Goal: Contribute content

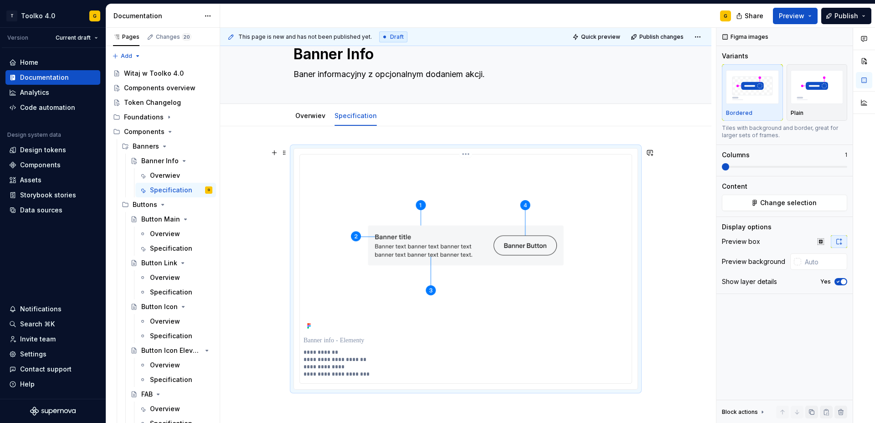
scroll to position [136, 0]
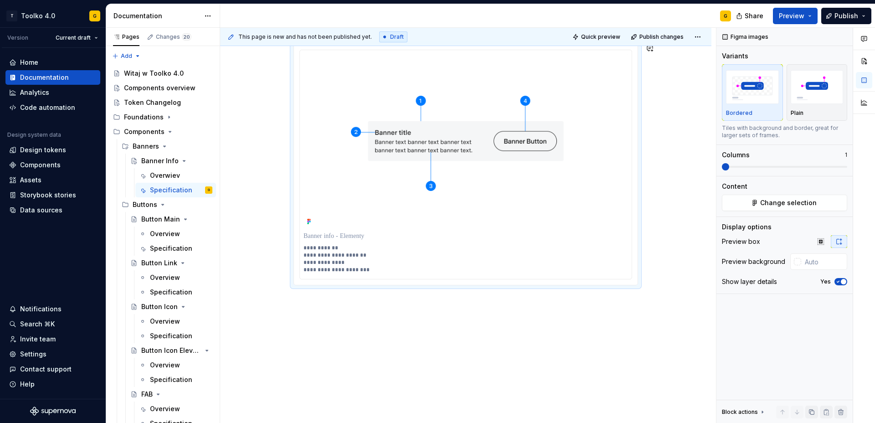
click at [381, 307] on div "**********" at bounding box center [468, 226] width 496 height 396
click at [394, 310] on div "**********" at bounding box center [465, 223] width 491 height 402
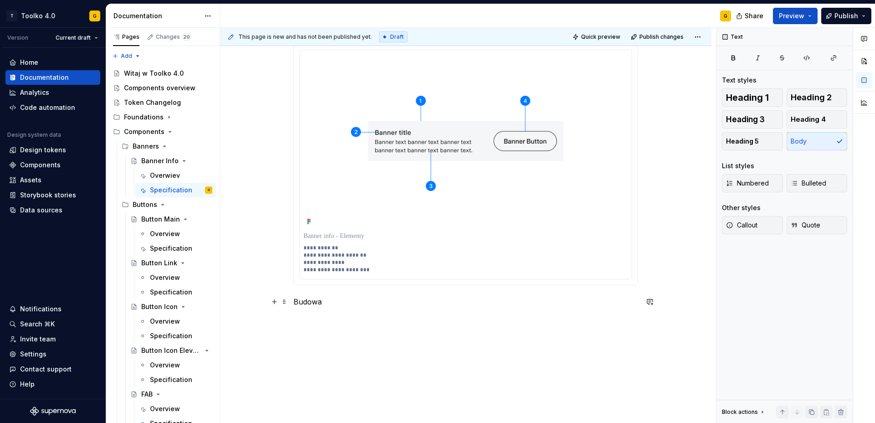
click at [300, 303] on p "Budowa" at bounding box center [466, 301] width 345 height 11
click at [328, 285] on span "Text" at bounding box center [325, 284] width 12 height 7
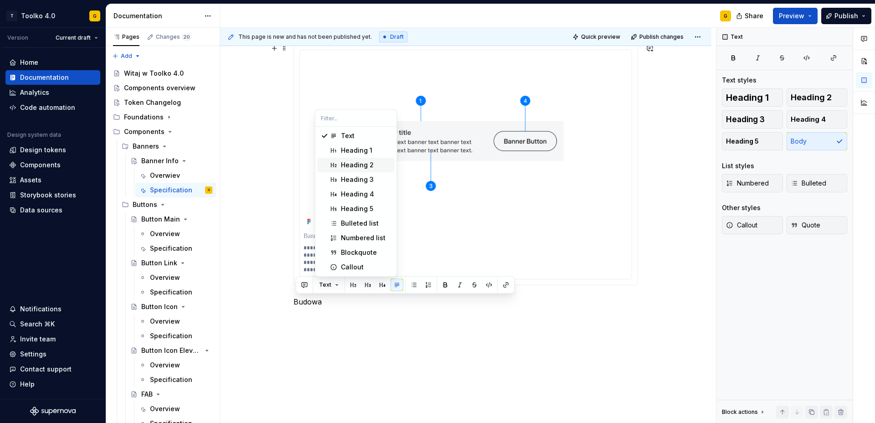
click at [379, 168] on div "Heading 2" at bounding box center [366, 164] width 50 height 9
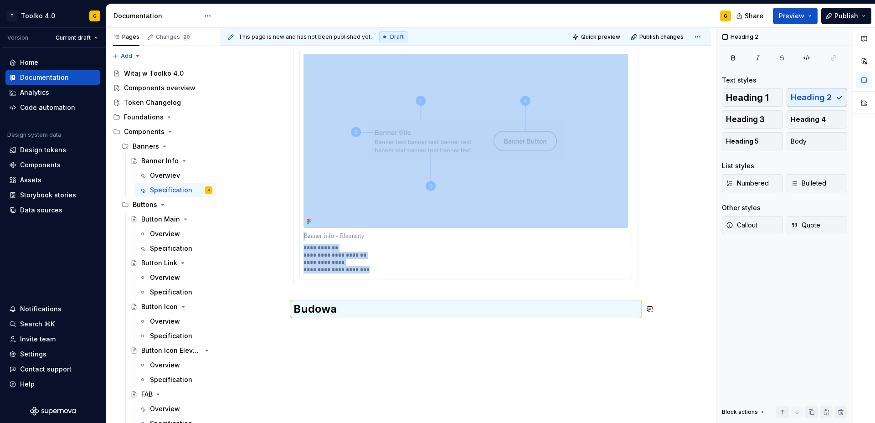
click at [361, 325] on div "**********" at bounding box center [466, 186] width 345 height 284
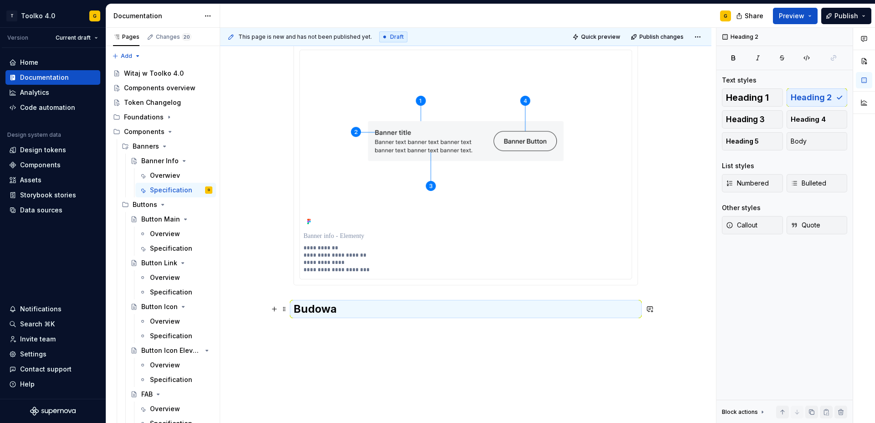
click at [357, 310] on h2 "Budowa" at bounding box center [466, 309] width 345 height 15
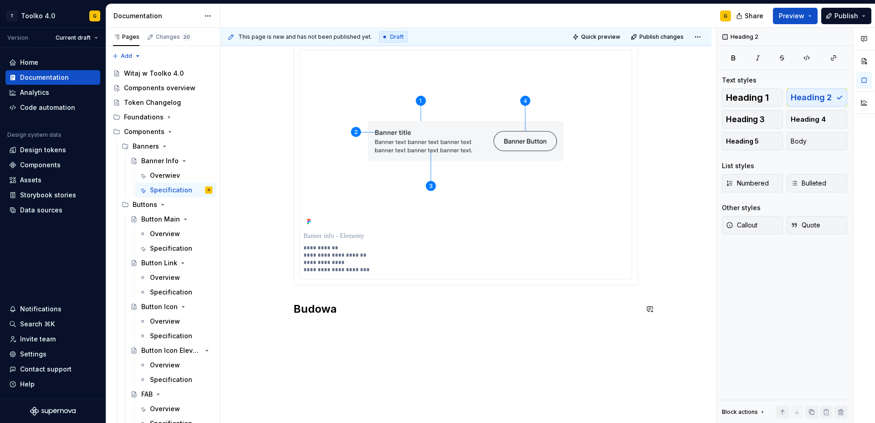
click at [357, 326] on div "**********" at bounding box center [466, 186] width 345 height 284
type textarea "*"
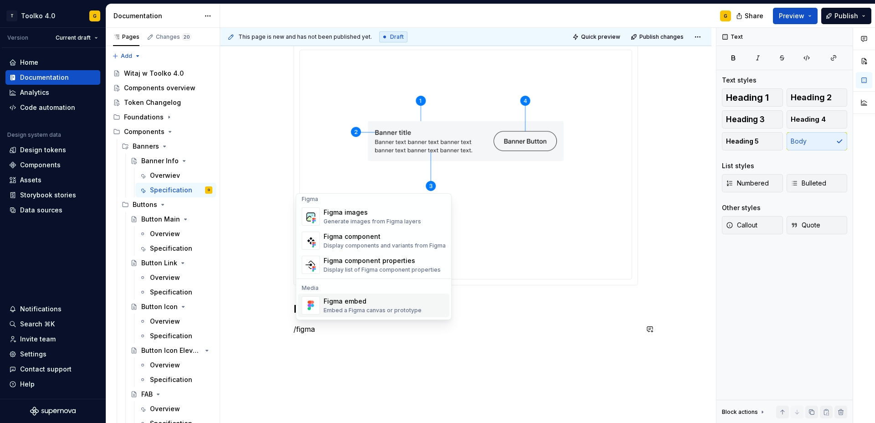
scroll to position [0, 0]
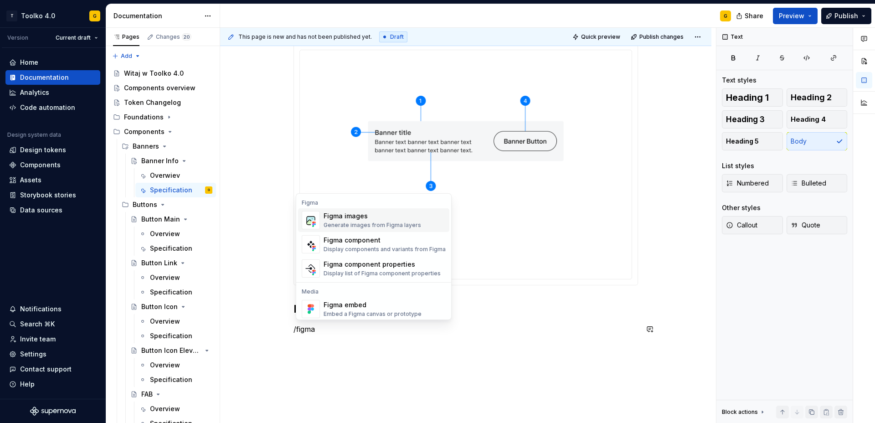
click at [361, 221] on div "Figma images Generate images from Figma layers" at bounding box center [373, 220] width 98 height 17
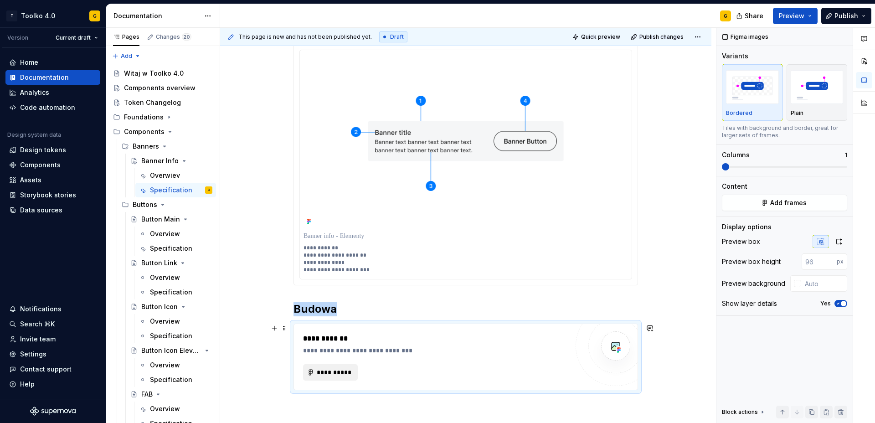
click at [346, 375] on span "**********" at bounding box center [334, 372] width 36 height 9
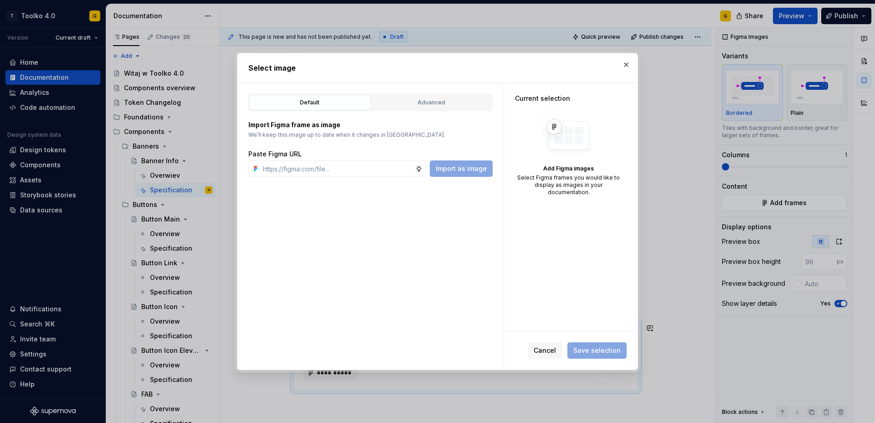
type textarea "*"
type input "https://www.figma.com/design/0gm46xQG9MuxdTYqPXEYPC/Supernova-Image-Source?node…"
click at [478, 169] on span "Import as image" at bounding box center [461, 168] width 51 height 9
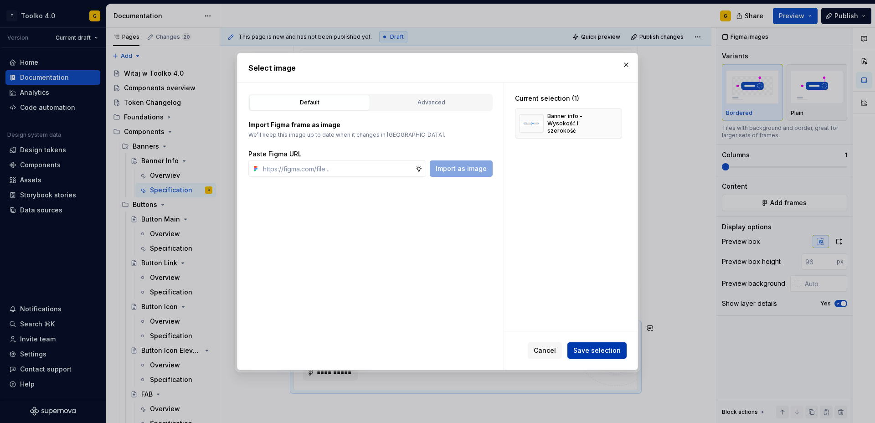
click at [604, 352] on span "Save selection" at bounding box center [596, 350] width 47 height 9
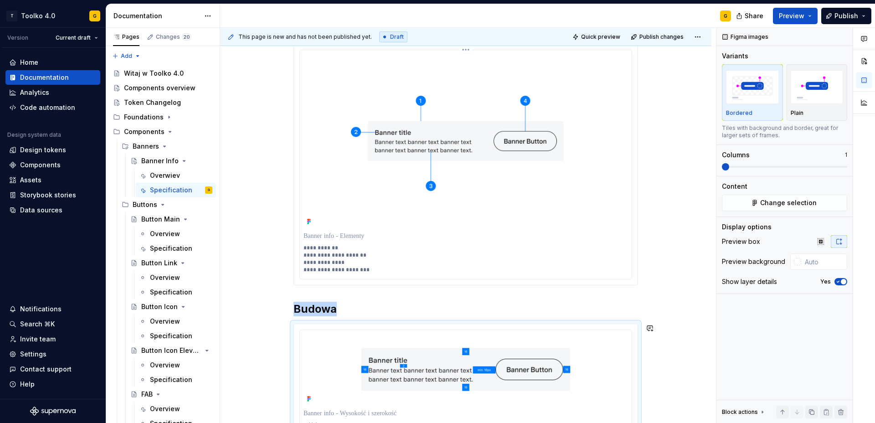
scroll to position [154, 0]
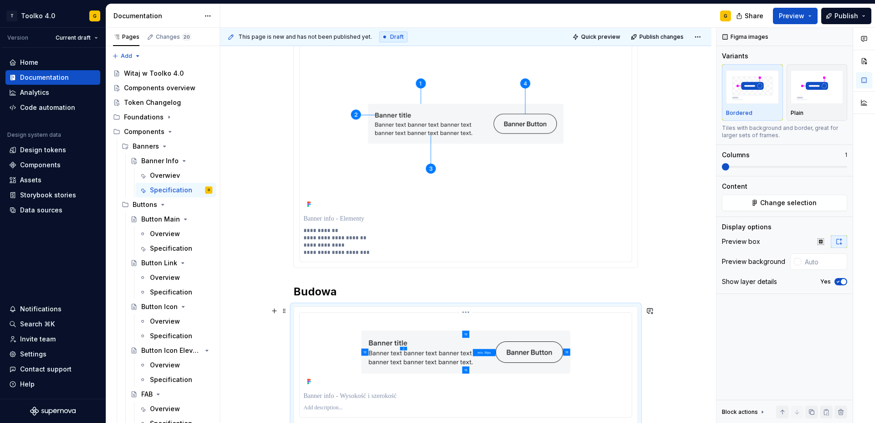
click at [382, 397] on p at bounding box center [466, 396] width 325 height 9
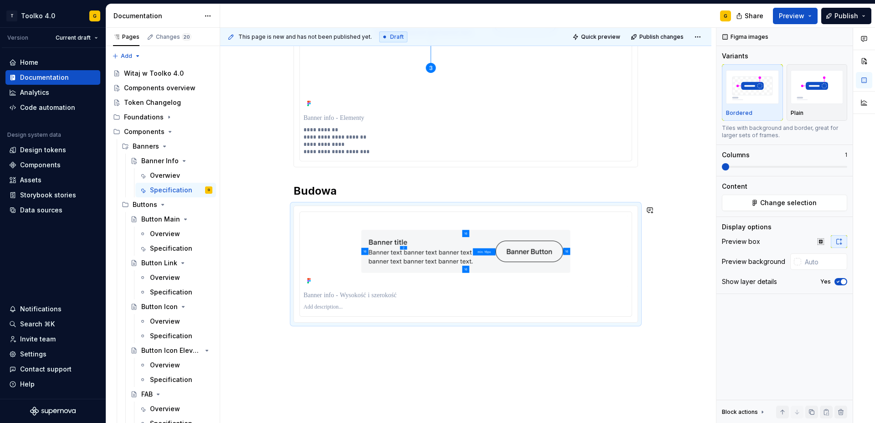
scroll to position [269, 0]
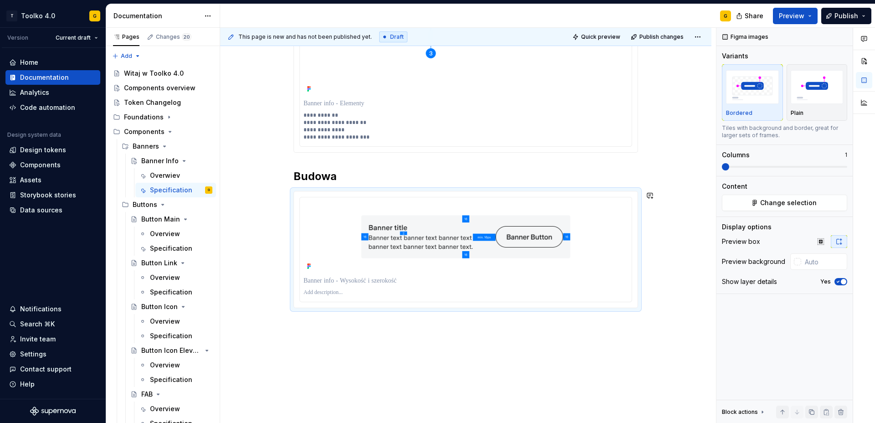
click at [377, 355] on div "**********" at bounding box center [465, 167] width 491 height 557
click at [839, 281] on icon "button" at bounding box center [838, 281] width 2 height 1
click at [564, 328] on div "**********" at bounding box center [465, 157] width 491 height 533
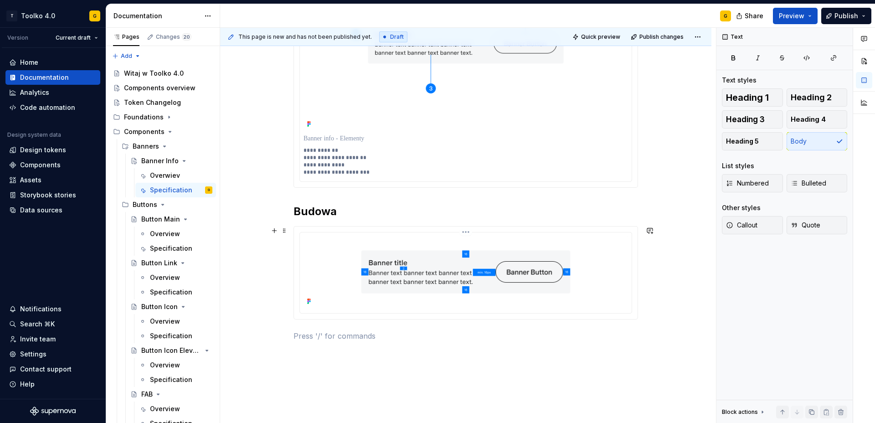
scroll to position [234, 0]
click at [433, 280] on img at bounding box center [466, 271] width 325 height 71
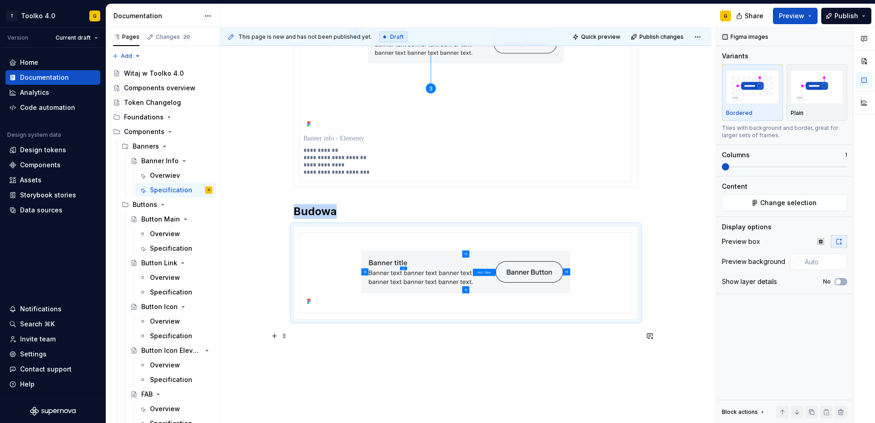
click at [416, 341] on div "**********" at bounding box center [466, 149] width 345 height 406
click at [396, 330] on div "**********" at bounding box center [466, 143] width 345 height 395
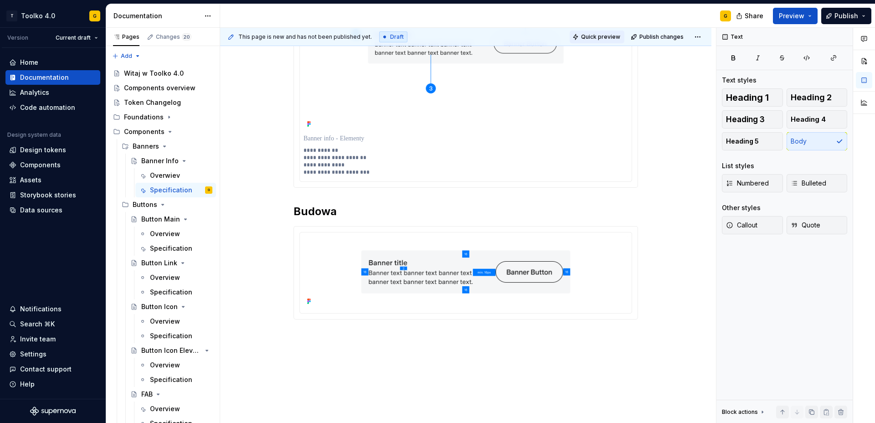
click at [616, 36] on span "Quick preview" at bounding box center [600, 36] width 39 height 7
click at [789, 17] on span "Preview" at bounding box center [792, 15] width 26 height 9
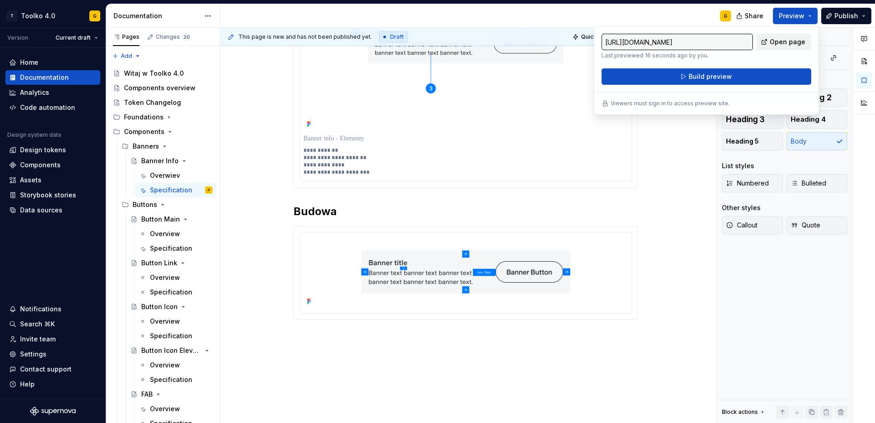
click at [778, 43] on span "Open page" at bounding box center [788, 41] width 36 height 9
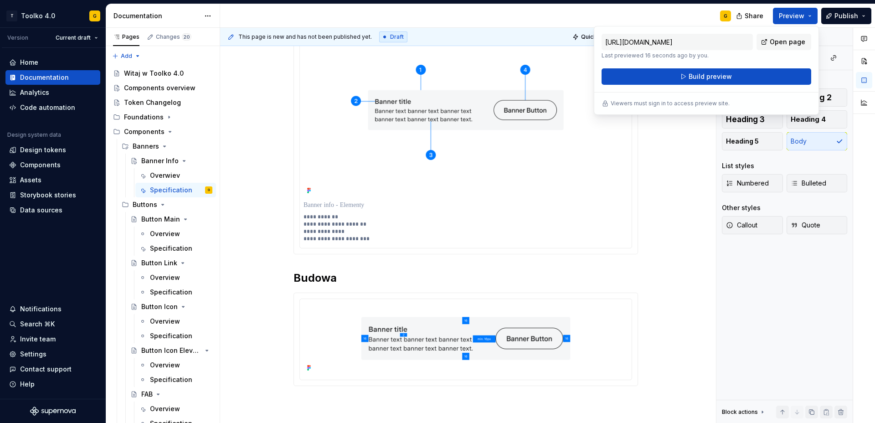
scroll to position [0, 0]
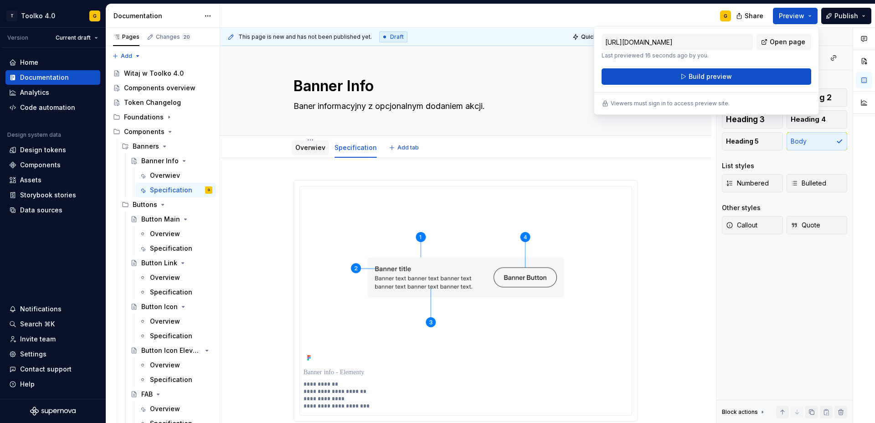
click at [301, 147] on link "Overwiev" at bounding box center [310, 148] width 30 height 8
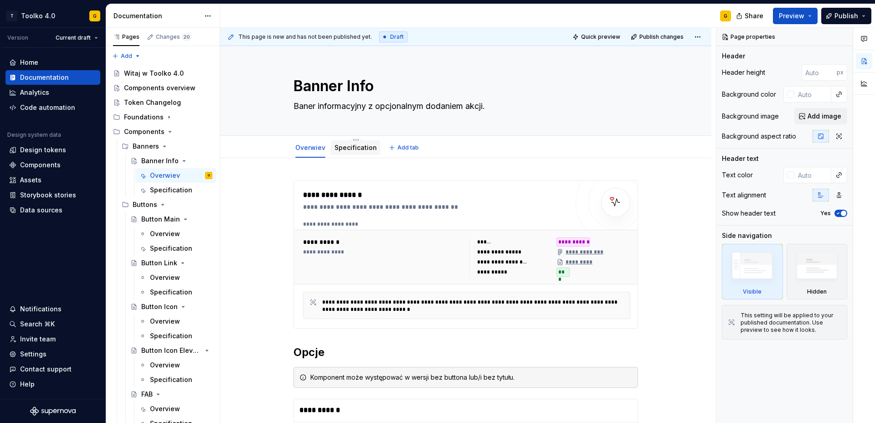
click at [352, 146] on link "Specification" at bounding box center [356, 148] width 42 height 8
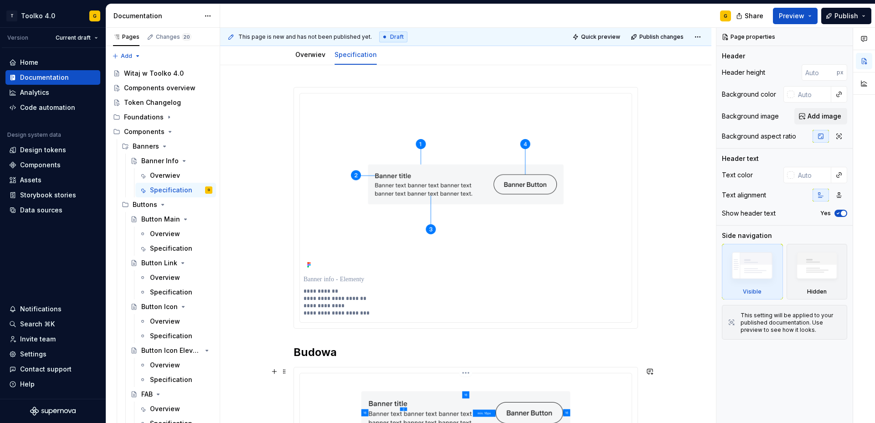
scroll to position [289, 0]
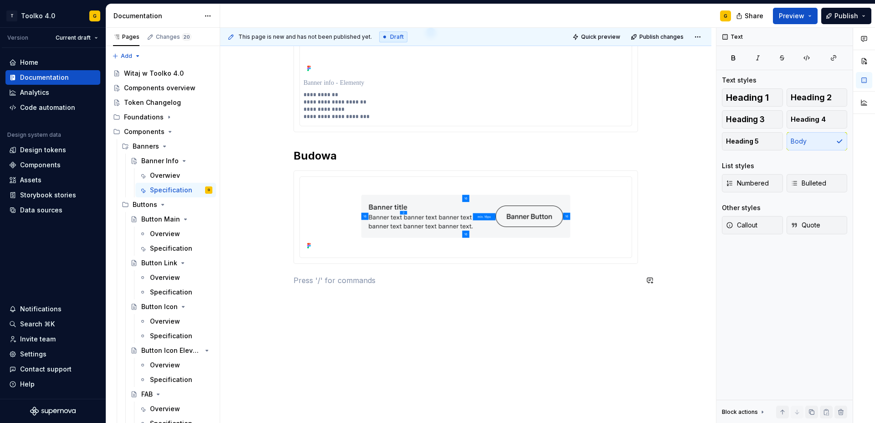
click at [344, 294] on div "**********" at bounding box center [466, 94] width 345 height 406
type textarea "*"
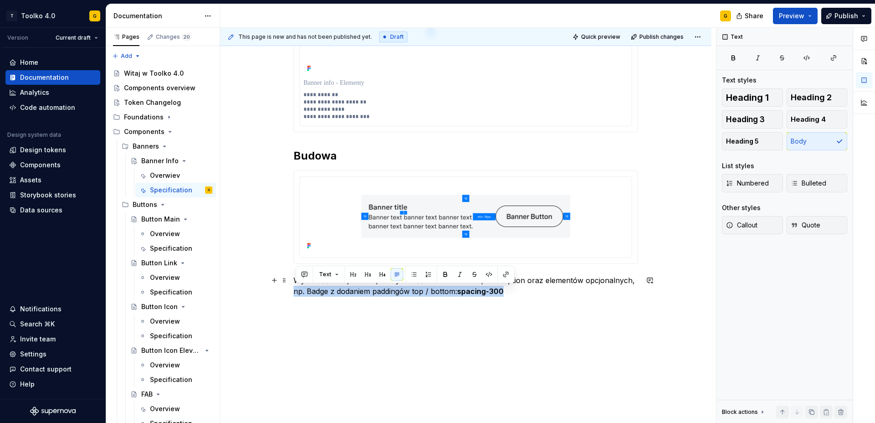
drag, startPoint x: 510, startPoint y: 294, endPoint x: 297, endPoint y: 292, distance: 213.3
click at [297, 292] on p "Wysokość komponentu, to wysokość elementów Title, Description oraz elementów op…" at bounding box center [466, 286] width 345 height 22
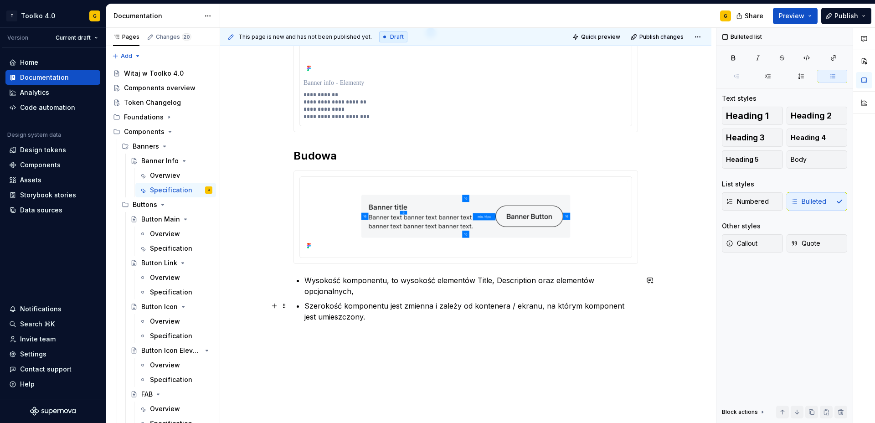
click at [374, 318] on p "Szerokość komponentu jest zmienna i zależy od kontenera / ekranu, na którym kom…" at bounding box center [472, 311] width 334 height 22
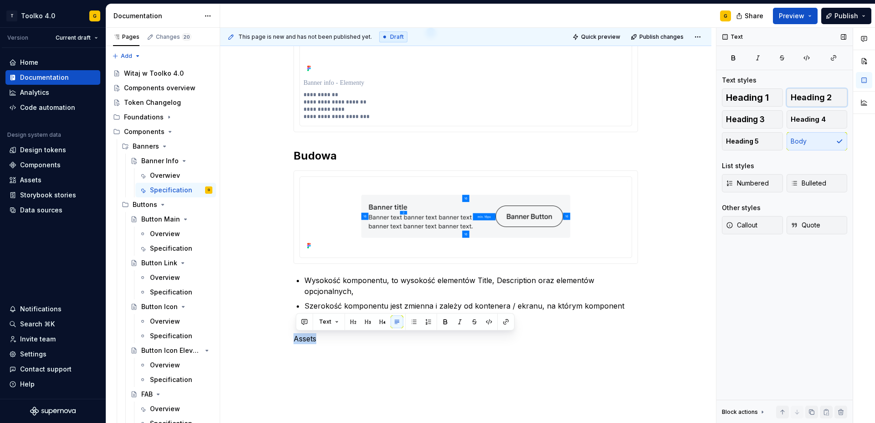
drag, startPoint x: 825, startPoint y: 97, endPoint x: 793, endPoint y: 105, distance: 32.4
click at [825, 97] on span "Heading 2" at bounding box center [811, 97] width 41 height 9
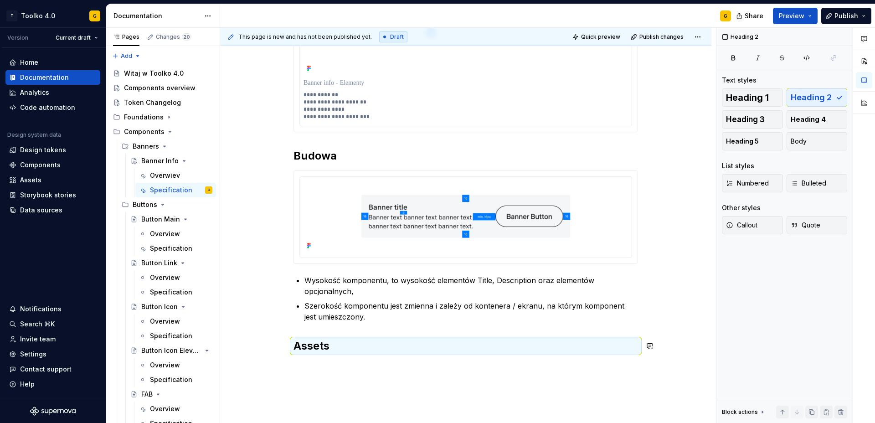
click at [341, 366] on div "**********" at bounding box center [465, 180] width 491 height 622
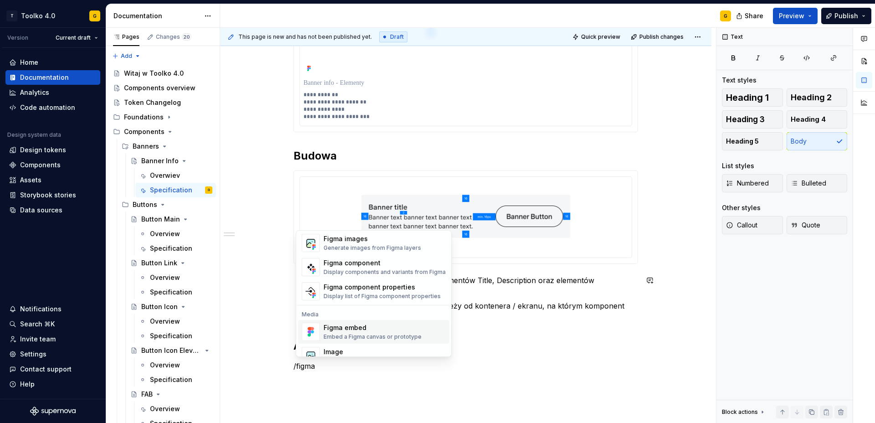
scroll to position [0, 0]
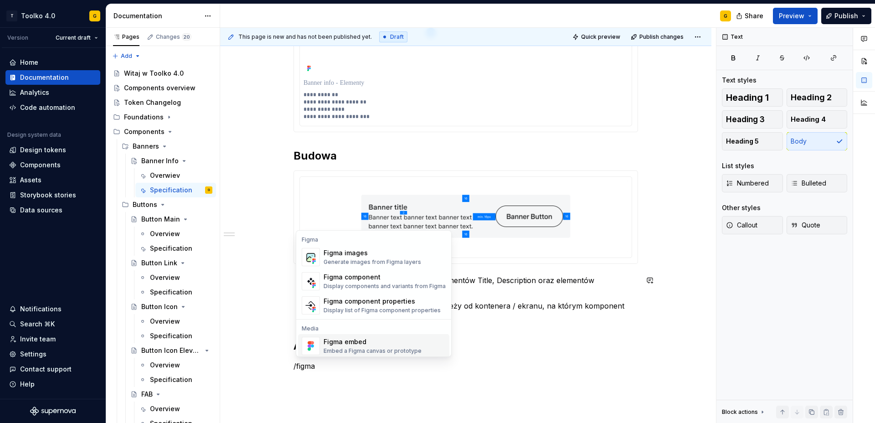
click at [369, 340] on div "Figma embed" at bounding box center [373, 341] width 98 height 9
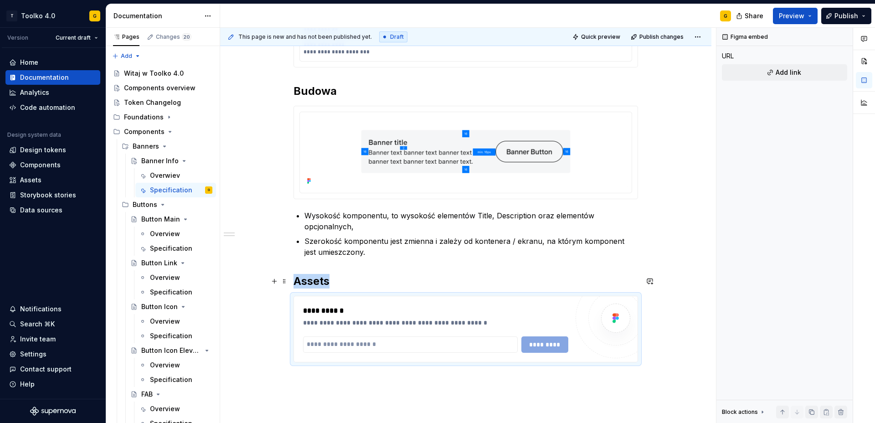
scroll to position [355, 0]
click at [356, 300] on div "**********" at bounding box center [466, 329] width 344 height 66
click at [368, 375] on div "**********" at bounding box center [465, 152] width 491 height 696
click at [356, 362] on div "**********" at bounding box center [466, 328] width 345 height 67
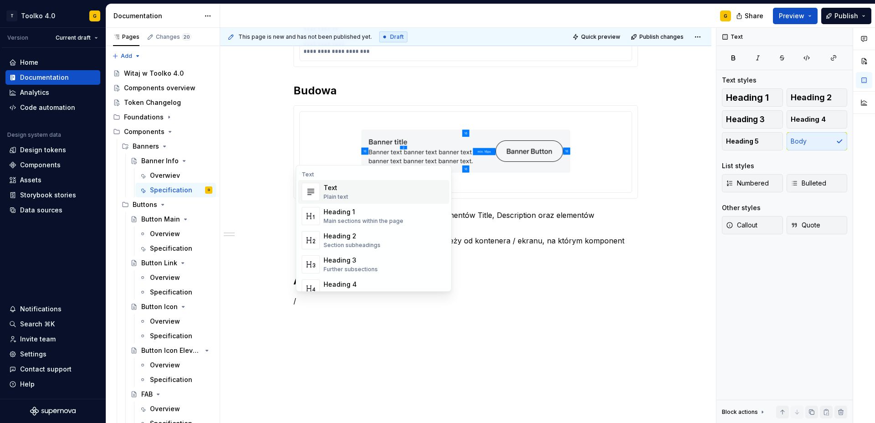
click at [357, 316] on div "**********" at bounding box center [466, 71] width 345 height 492
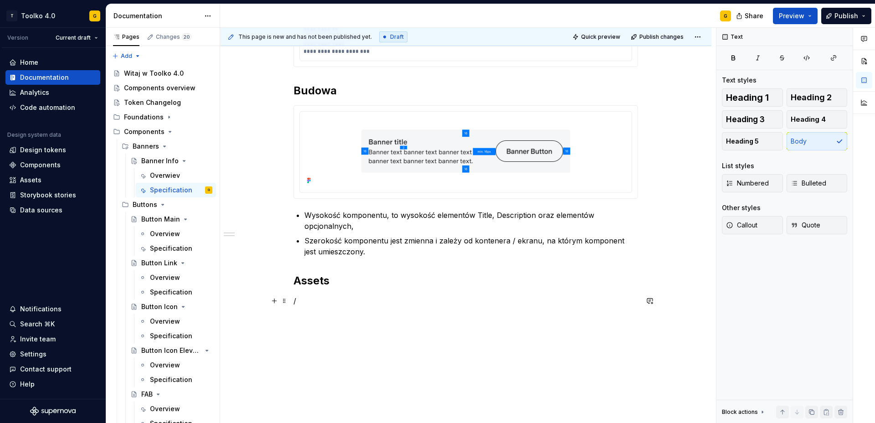
click at [336, 300] on p "/" at bounding box center [466, 300] width 345 height 11
click at [398, 339] on div "Link to a page or external URL" at bounding box center [364, 342] width 81 height 7
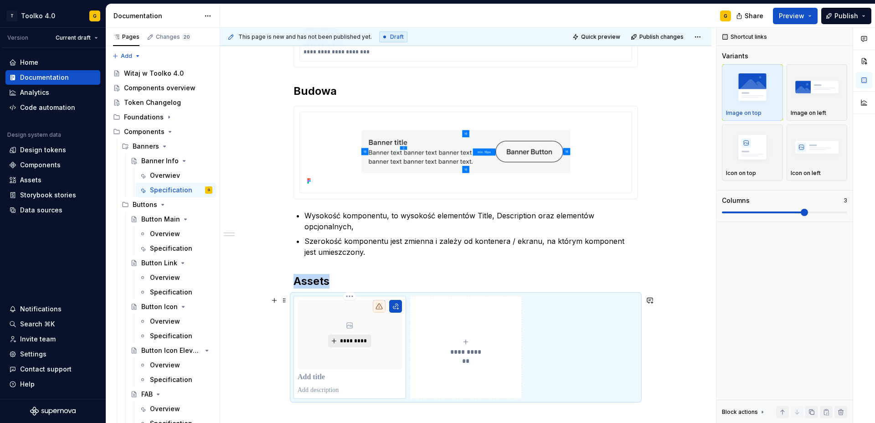
click at [352, 341] on span "*********" at bounding box center [354, 340] width 28 height 7
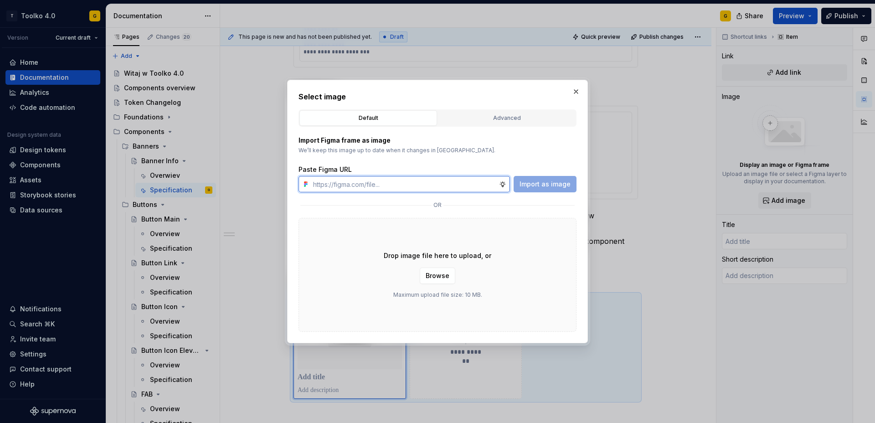
type textarea "*"
paste input "https://www.figma.com/design/Ru66bcredjzIdBkWff46fD/Components-4.0?node-id=318-…"
type input "https://www.figma.com/design/Ru66bcredjzIdBkWff46fD/Components-4.0?node-id=318-…"
click at [537, 186] on span "Import as image" at bounding box center [545, 184] width 51 height 9
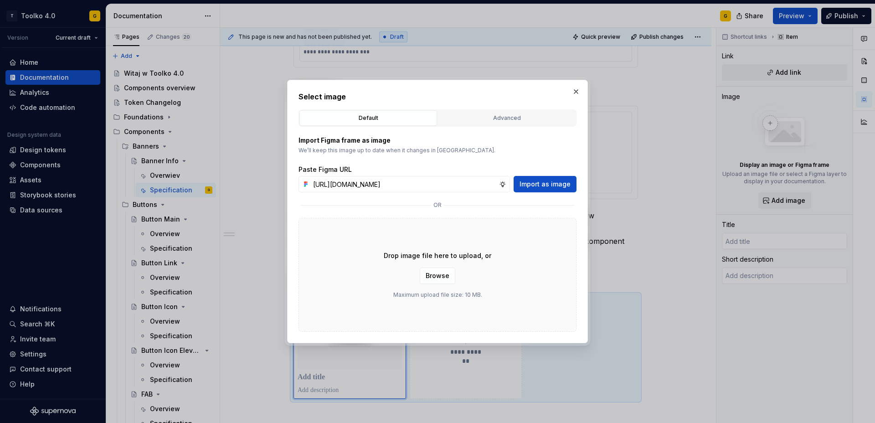
scroll to position [0, 0]
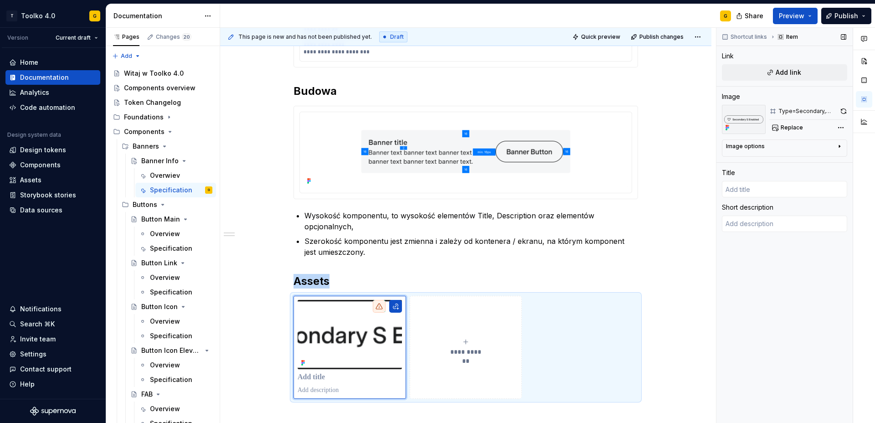
click at [772, 147] on div "Image options" at bounding box center [781, 148] width 110 height 11
click at [814, 157] on icon "button" at bounding box center [816, 159] width 7 height 7
click at [327, 374] on p at bounding box center [350, 377] width 104 height 9
type textarea "*"
type input "B"
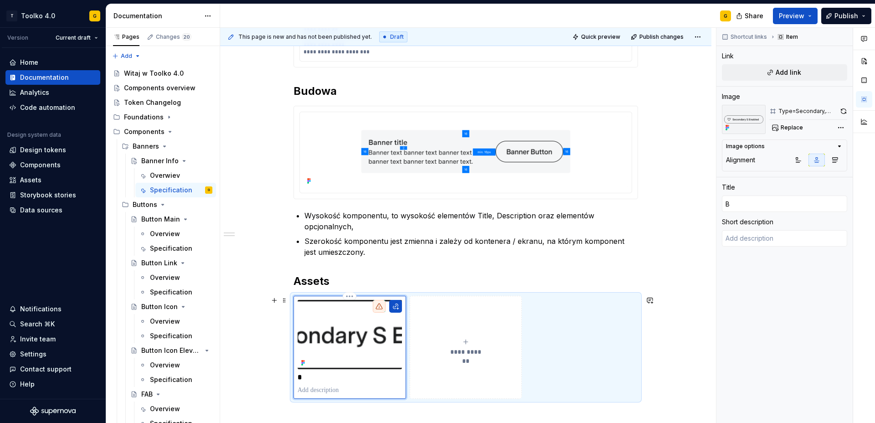
scroll to position [358, 0]
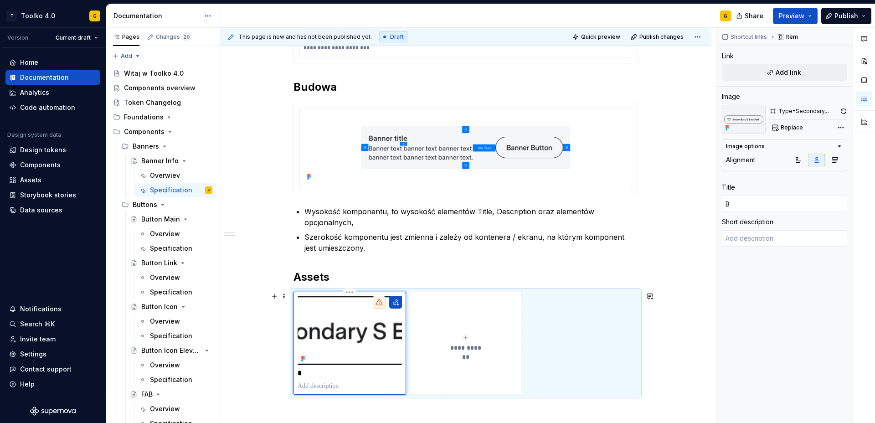
type textarea "*"
type input "Bu"
type textarea "*"
type input "But"
type textarea "*"
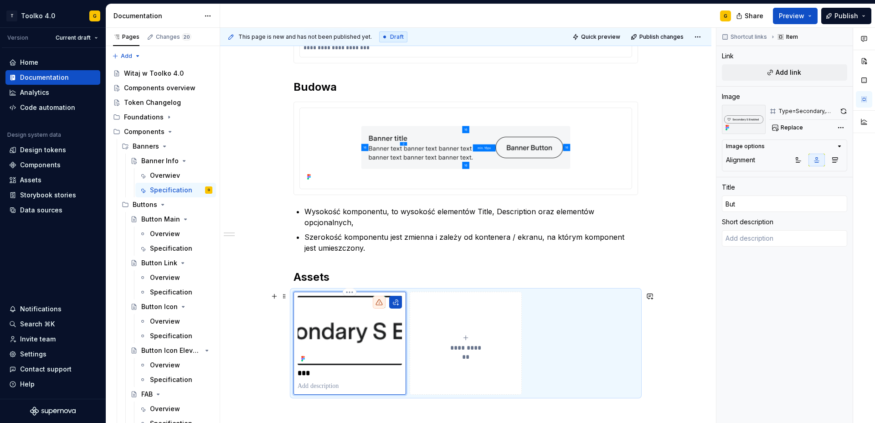
type input "Butt"
type textarea "*"
type input "Butto"
type textarea "*"
type input "Button"
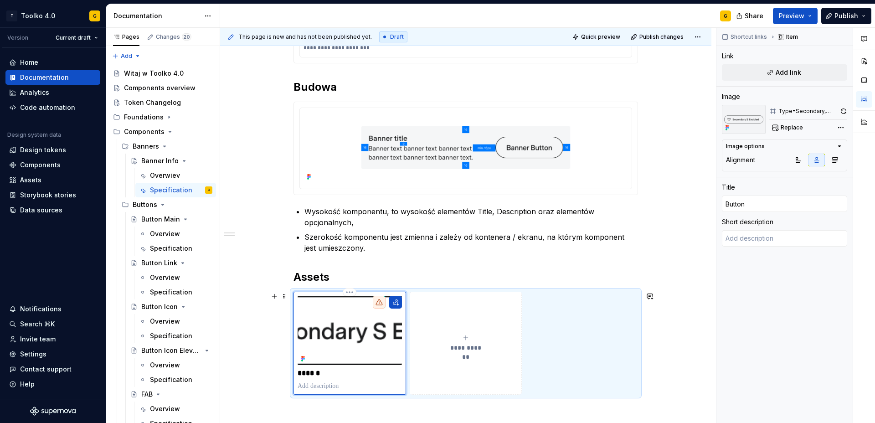
type textarea "*"
type input "Button"
type textarea "*"
type input "Button M"
type textarea "*"
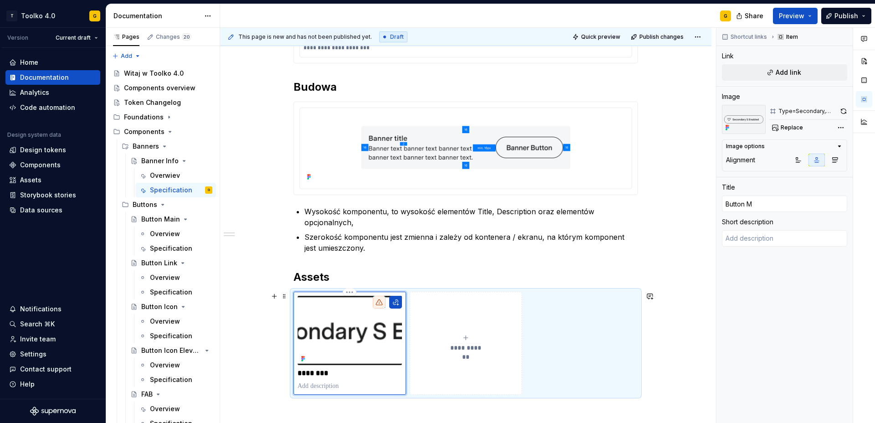
type input "Button Ma"
type textarea "*"
type input "Button Mai"
type textarea "*"
type input "Button Main"
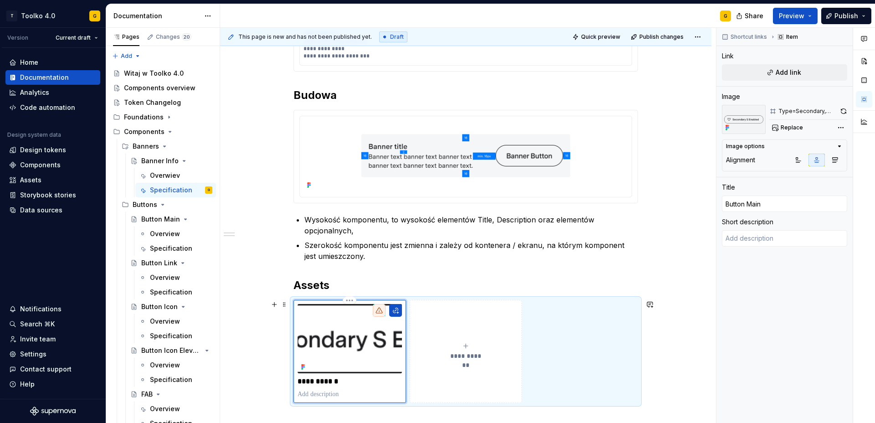
scroll to position [350, 0]
click at [676, 316] on div "**********" at bounding box center [465, 175] width 491 height 733
click at [359, 276] on div "**********" at bounding box center [466, 116] width 345 height 573
click at [352, 331] on img at bounding box center [350, 339] width 104 height 69
click at [396, 280] on h2 "Assets" at bounding box center [466, 286] width 345 height 15
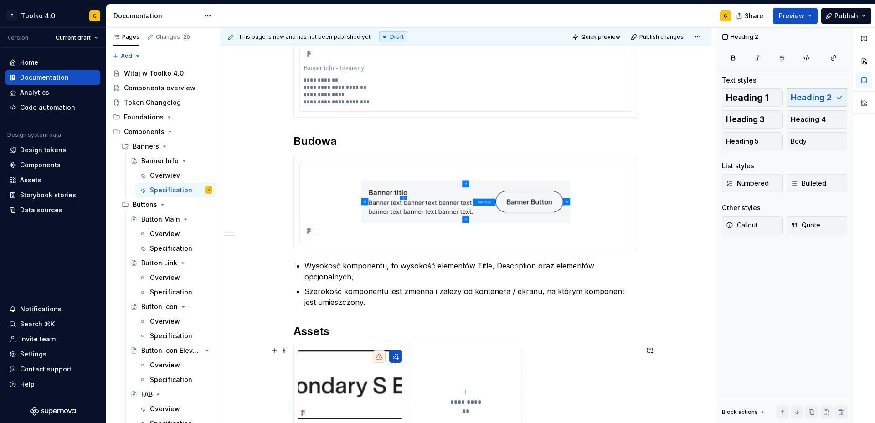
scroll to position [467, 0]
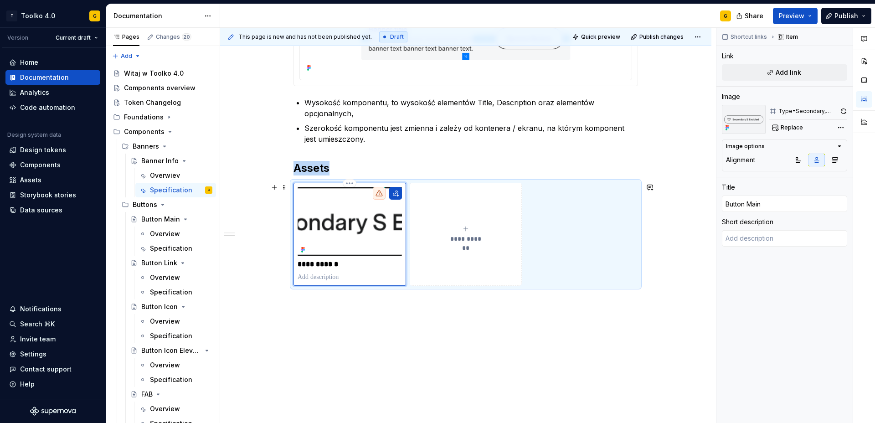
click at [382, 191] on icon at bounding box center [379, 193] width 7 height 7
click at [382, 194] on icon at bounding box center [379, 193] width 6 height 5
click at [452, 330] on div "**********" at bounding box center [465, 57] width 491 height 733
type textarea "*"
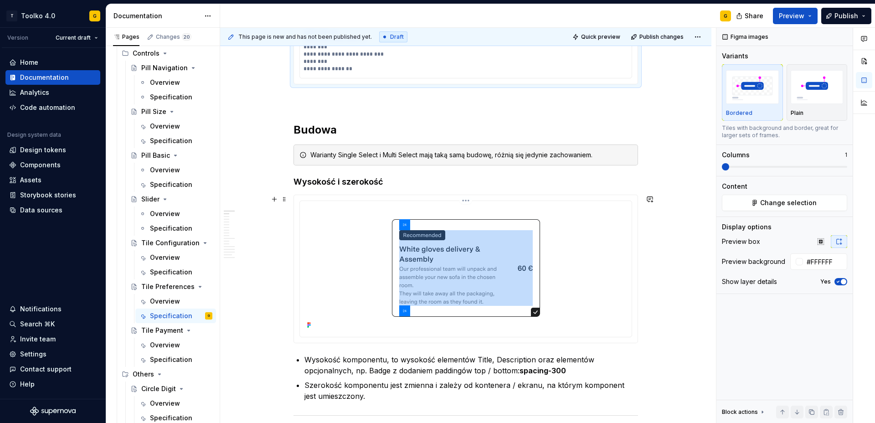
scroll to position [384, 0]
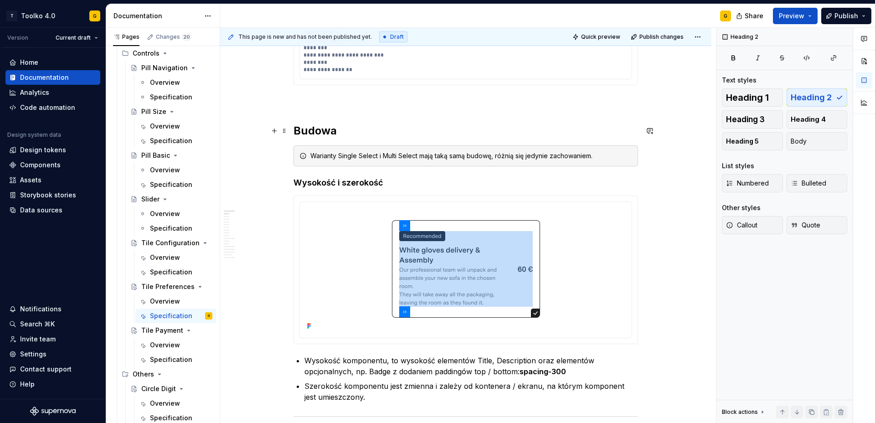
click at [321, 131] on h2 "Budowa" at bounding box center [466, 131] width 345 height 15
copy h2 "Budowa"
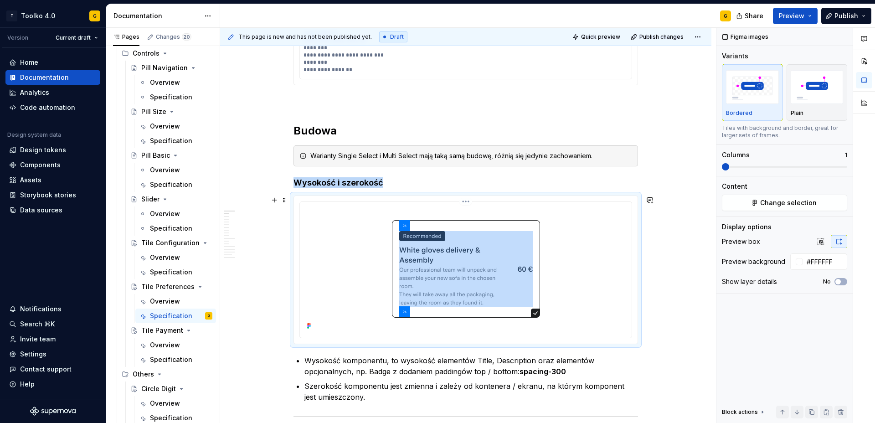
click at [320, 322] on div at bounding box center [466, 269] width 325 height 127
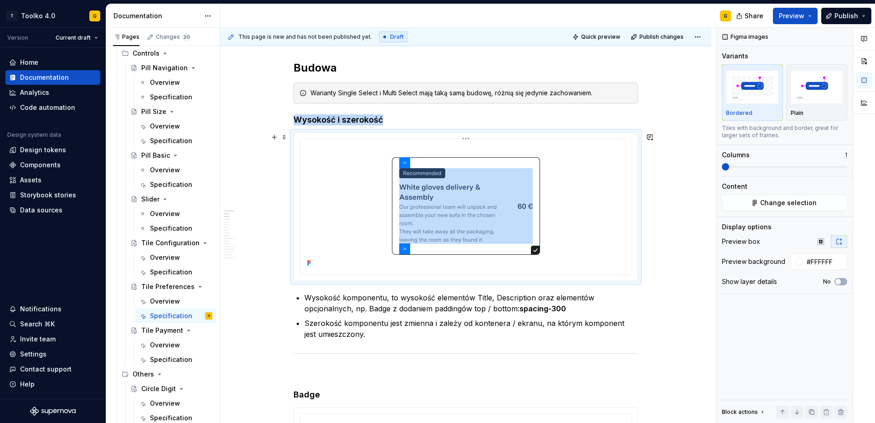
scroll to position [484, 0]
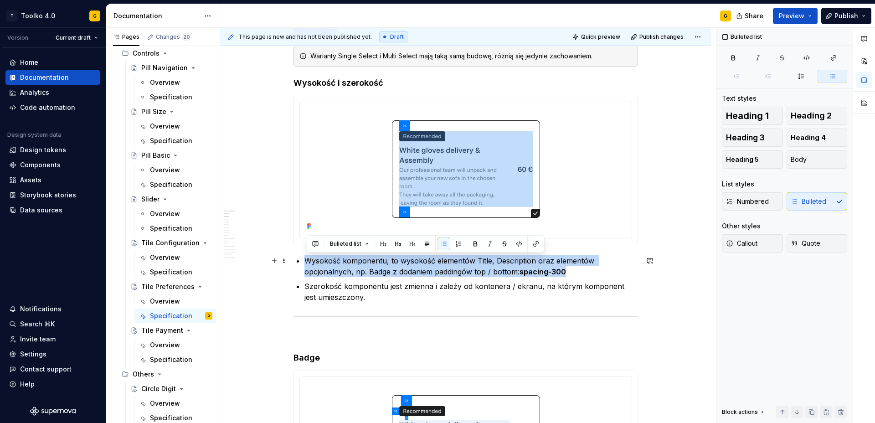
drag, startPoint x: 308, startPoint y: 261, endPoint x: 586, endPoint y: 272, distance: 277.8
click at [586, 272] on p "Wysokość komponentu, to wysokość elementów Title, Description oraz elementów op…" at bounding box center [472, 266] width 334 height 22
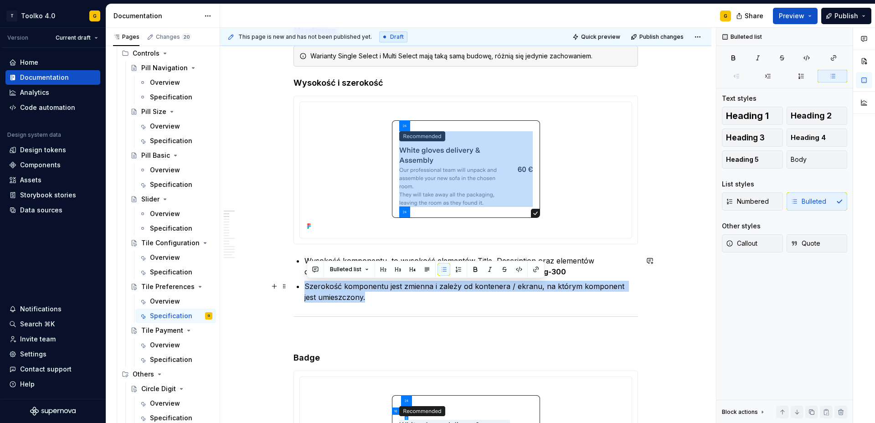
drag, startPoint x: 308, startPoint y: 287, endPoint x: 356, endPoint y: 299, distance: 48.9
click at [356, 299] on p "Szerokość komponentu jest zmienna i zależy od kontenera / ekranu, na którym kom…" at bounding box center [472, 292] width 334 height 22
copy p "Szerokość komponentu jest zmienna i zależy od kontenera / ekranu, na którym kom…"
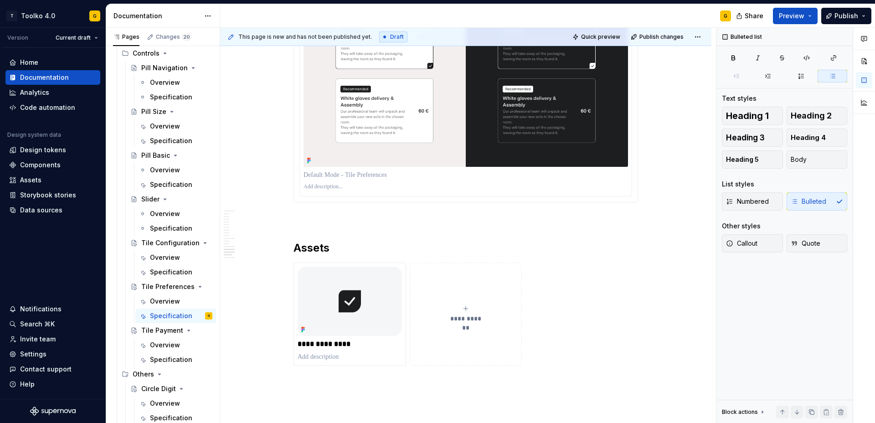
scroll to position [5925, 0]
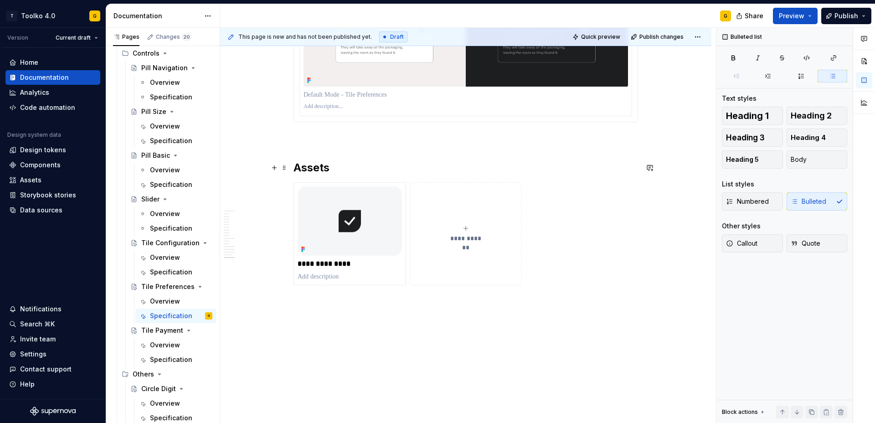
click at [325, 168] on h2 "Assets" at bounding box center [466, 167] width 345 height 15
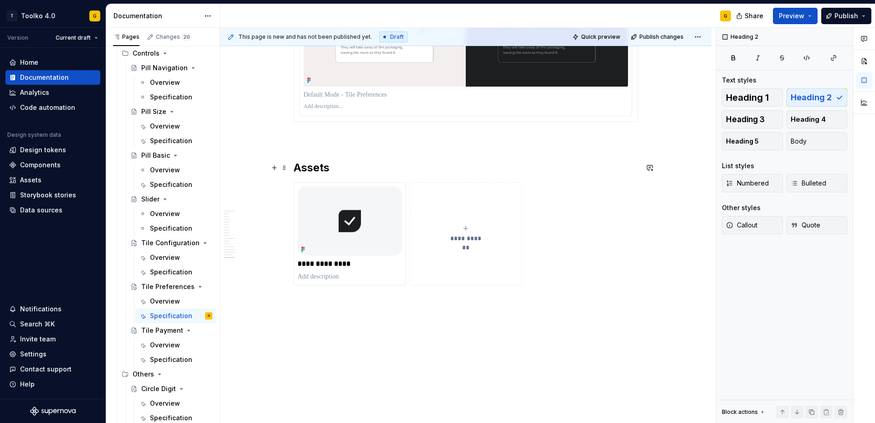
click at [324, 168] on h2 "Assets" at bounding box center [466, 167] width 345 height 15
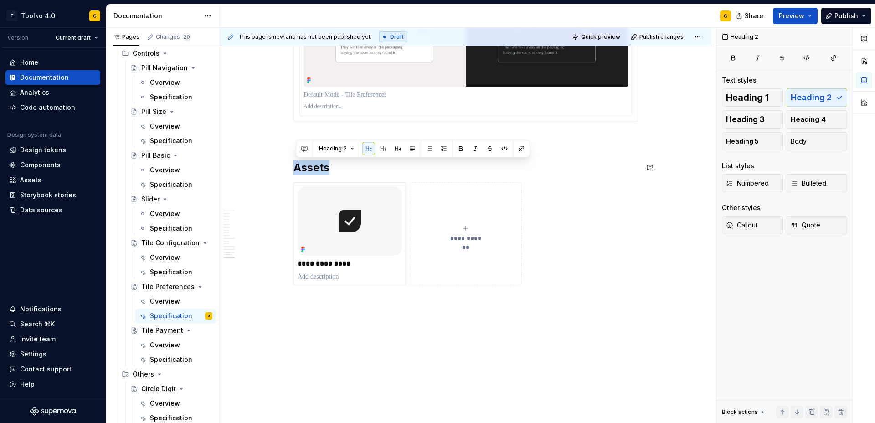
copy h2 "Assets"
click at [362, 205] on img at bounding box center [350, 220] width 104 height 69
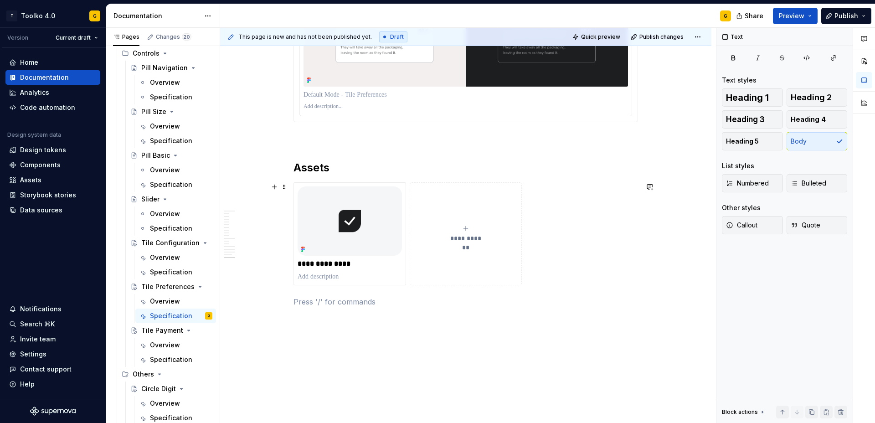
click at [550, 242] on div "**********" at bounding box center [466, 233] width 345 height 103
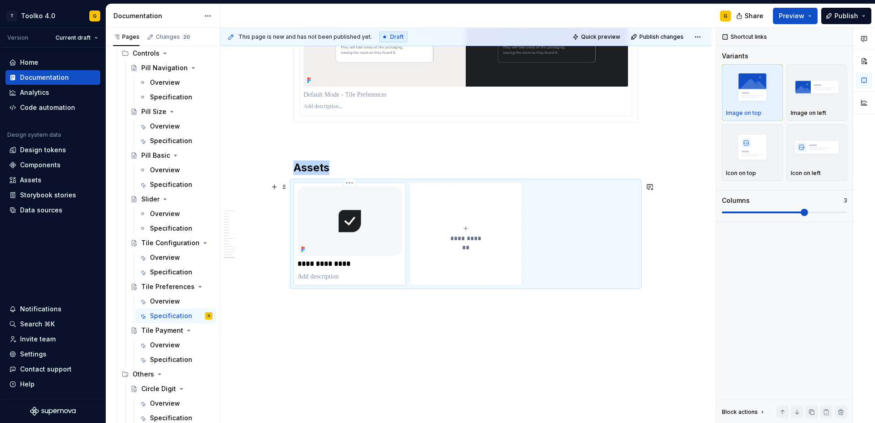
click at [346, 216] on img at bounding box center [350, 220] width 104 height 69
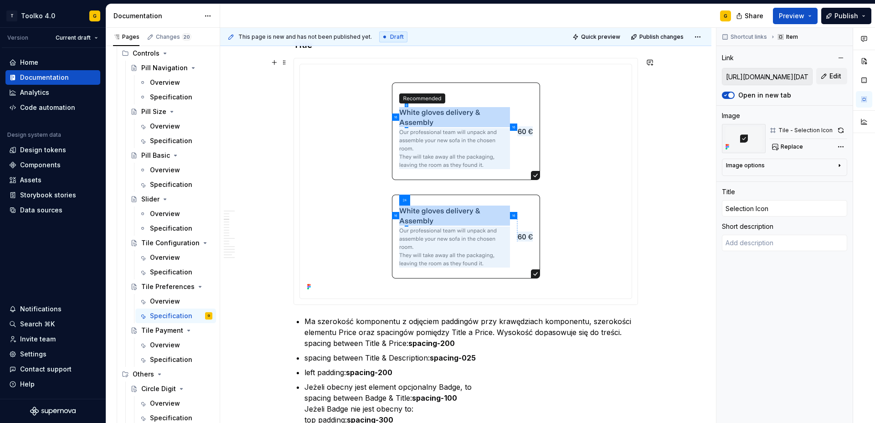
scroll to position [1070, 0]
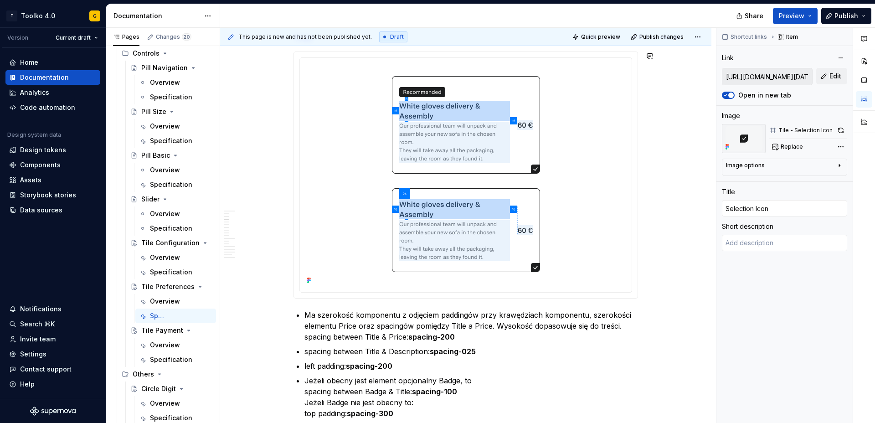
type textarea "*"
